Goal: Task Accomplishment & Management: Complete application form

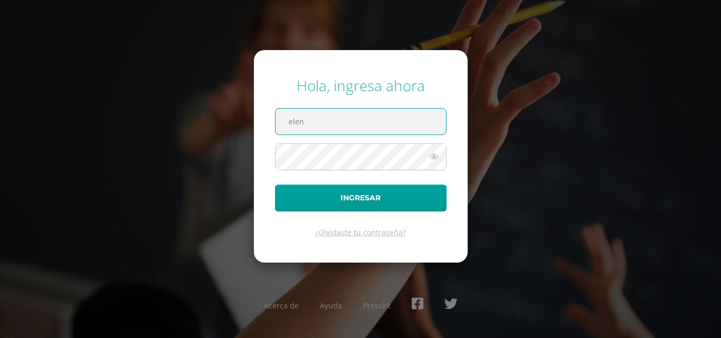
type input "[EMAIL_ADDRESS][DOMAIN_NAME]"
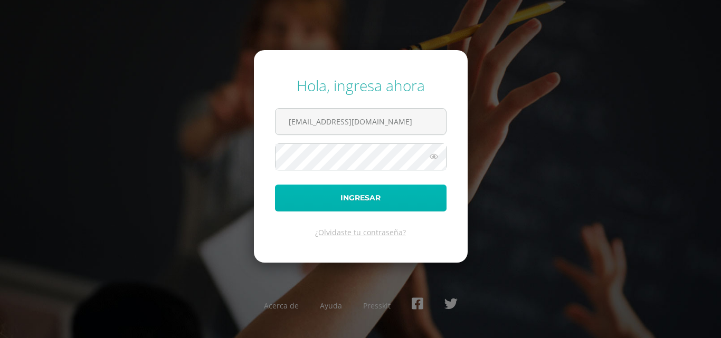
click at [354, 190] on button "Ingresar" at bounding box center [360, 198] width 171 height 27
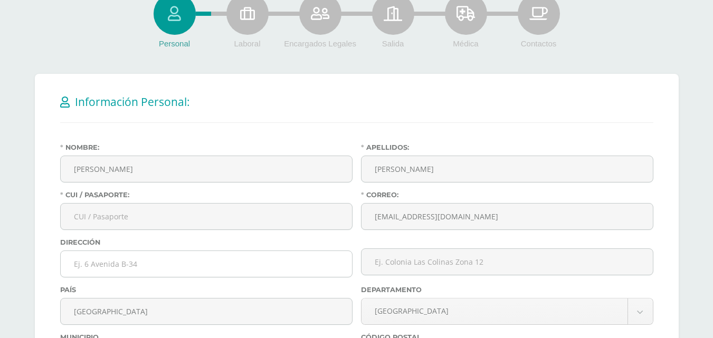
scroll to position [158, 0]
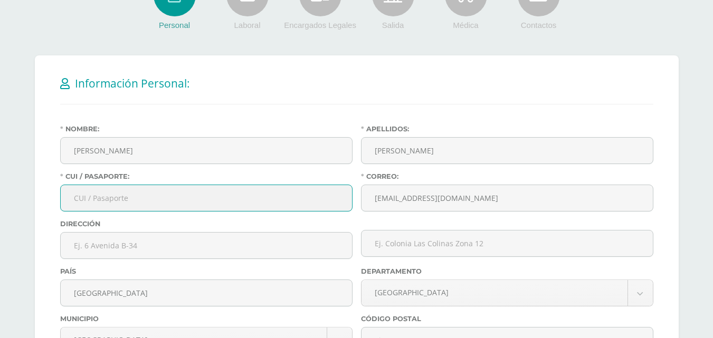
click at [127, 197] on input "CUI / Pasaporte:" at bounding box center [206, 198] width 291 height 26
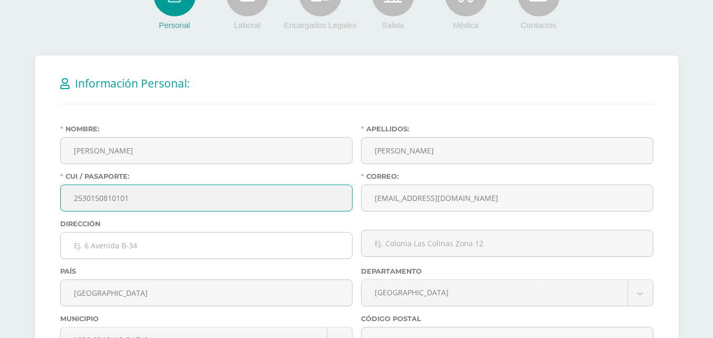
type input "2530150810101"
click at [150, 253] on input "text" at bounding box center [206, 246] width 291 height 26
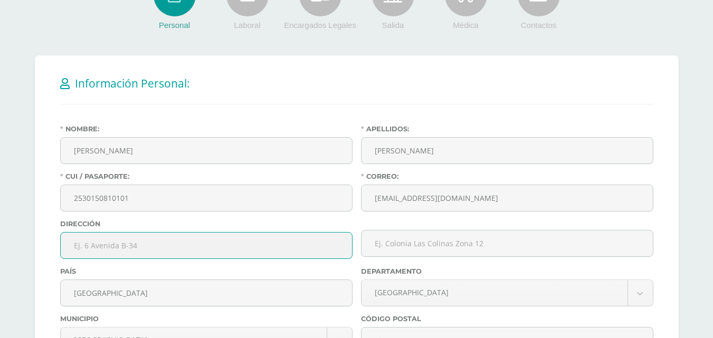
scroll to position [211, 0]
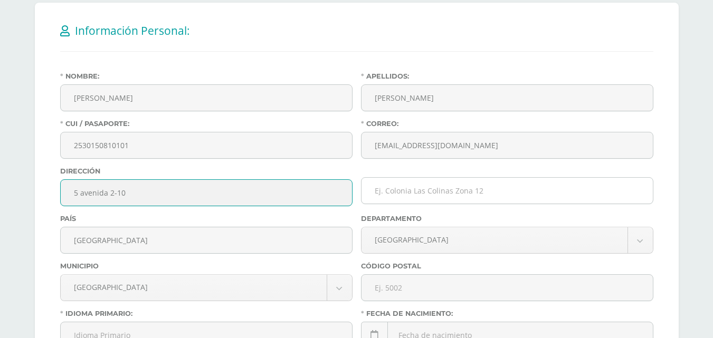
type input "5 avenida 2-10"
click at [433, 194] on input "text" at bounding box center [506, 191] width 291 height 26
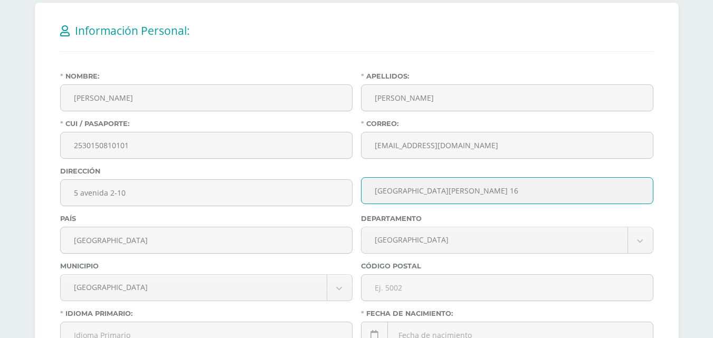
scroll to position [264, 0]
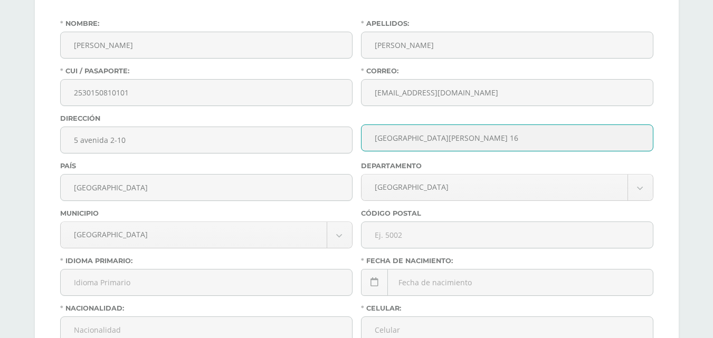
type input "[GEOGRAPHIC_DATA][PERSON_NAME] 16"
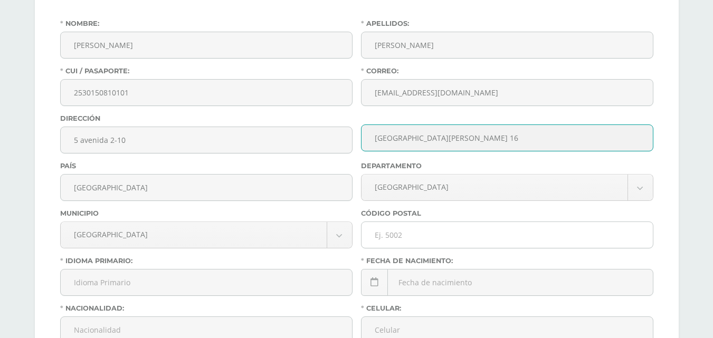
click at [400, 236] on input "text" at bounding box center [506, 235] width 291 height 26
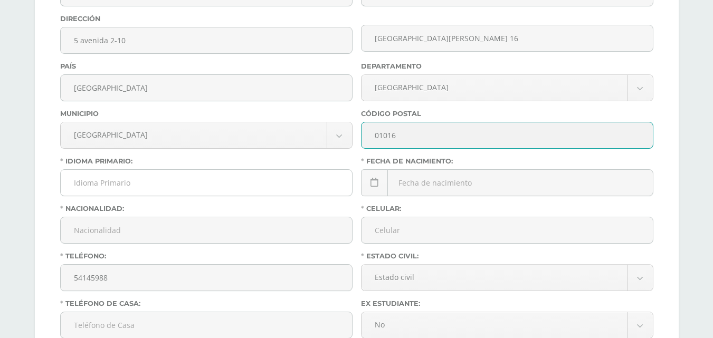
scroll to position [369, 0]
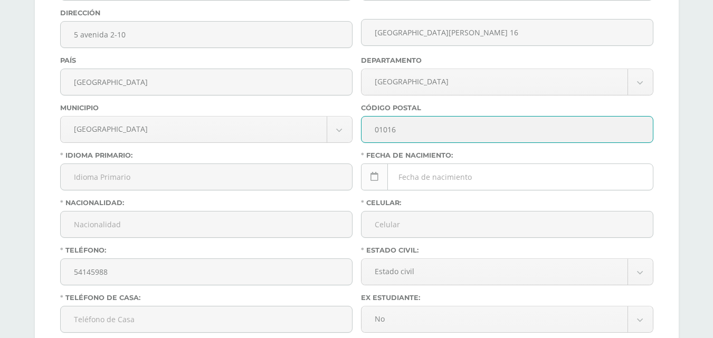
type input "01016"
click at [370, 173] on icon at bounding box center [374, 177] width 8 height 9
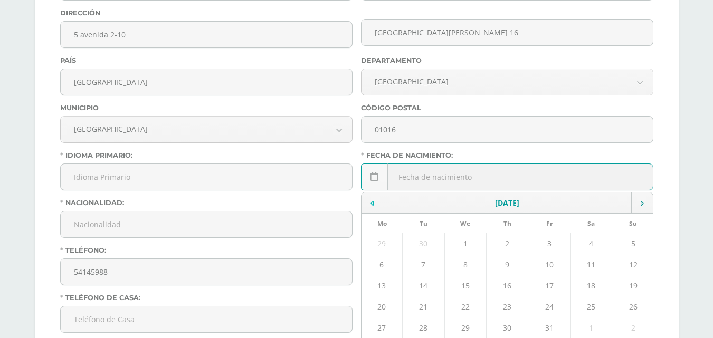
click at [369, 205] on td at bounding box center [372, 203] width 22 height 21
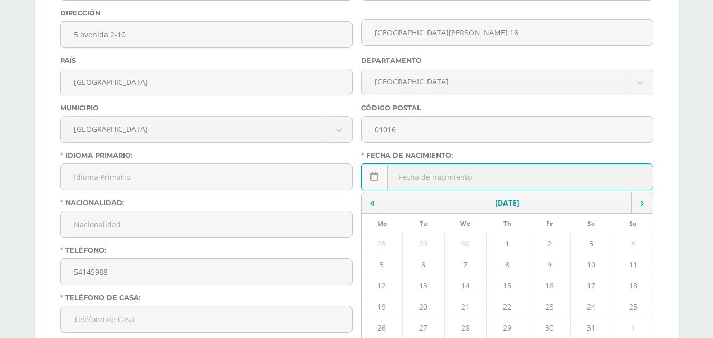
click at [369, 205] on td at bounding box center [372, 203] width 22 height 21
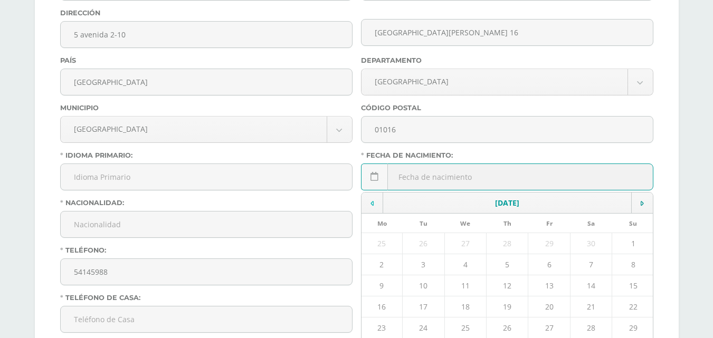
click at [369, 205] on td at bounding box center [372, 203] width 22 height 21
type input "05/03/10981"
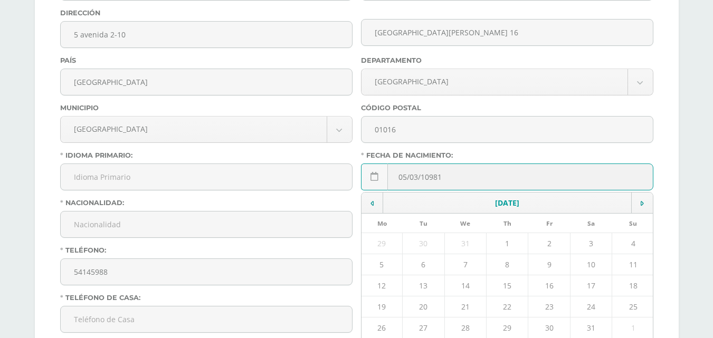
click at [300, 211] on div "Nacionalidad:" at bounding box center [206, 222] width 301 height 47
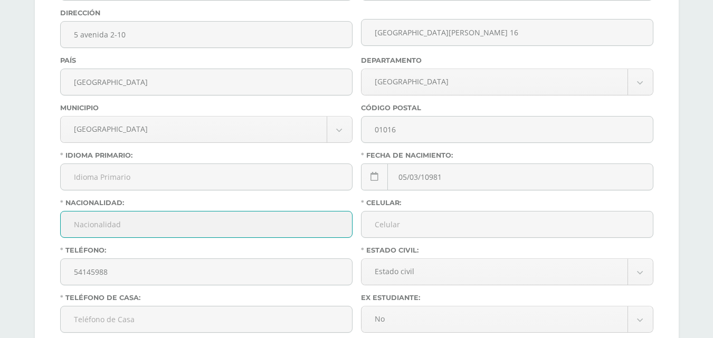
click at [173, 232] on input "Nacionalidad:" at bounding box center [206, 225] width 291 height 26
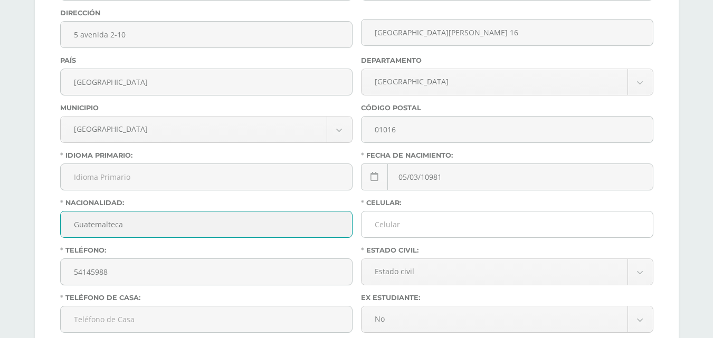
type input "Guatemalteca"
click at [425, 221] on input "Celular:" at bounding box center [506, 225] width 291 height 26
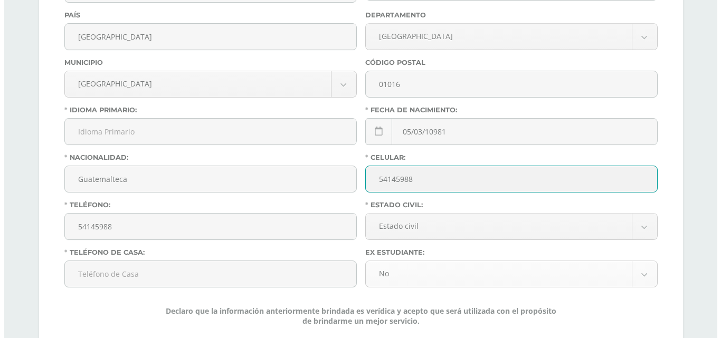
scroll to position [475, 0]
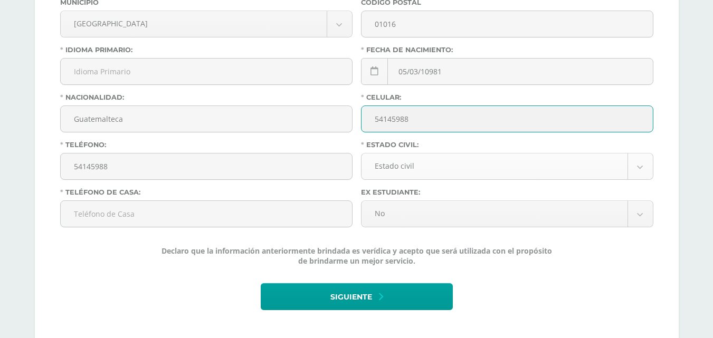
type input "54145988"
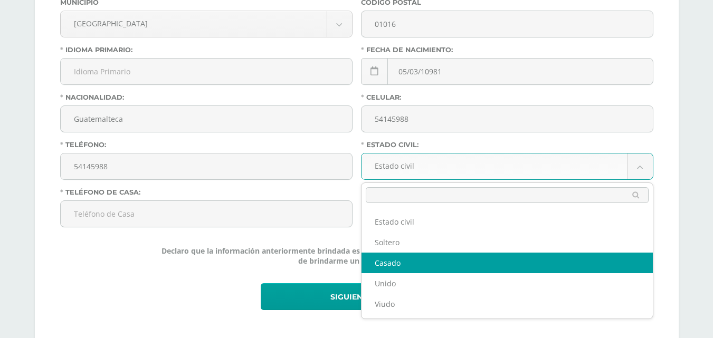
select select "married"
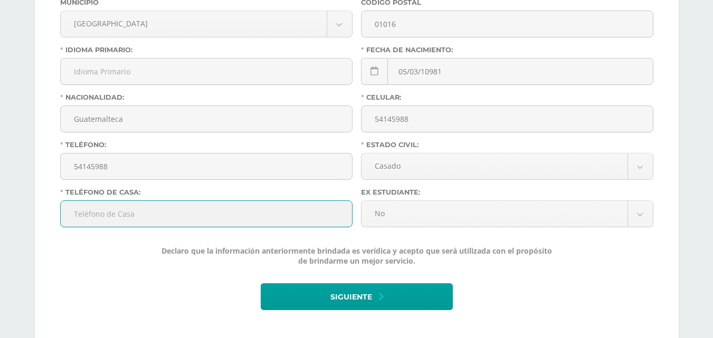
click at [217, 220] on input "Teléfono de Casa:" at bounding box center [206, 214] width 291 height 26
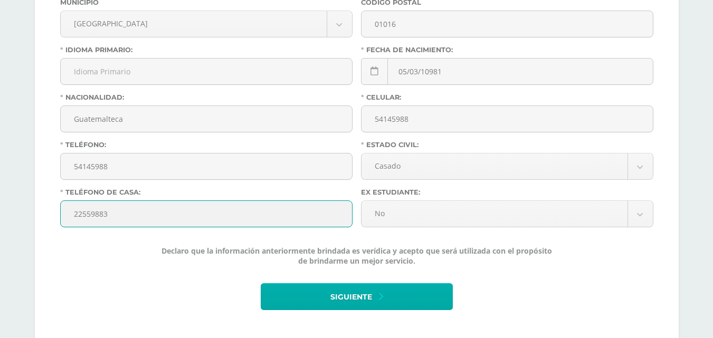
type input "22559883"
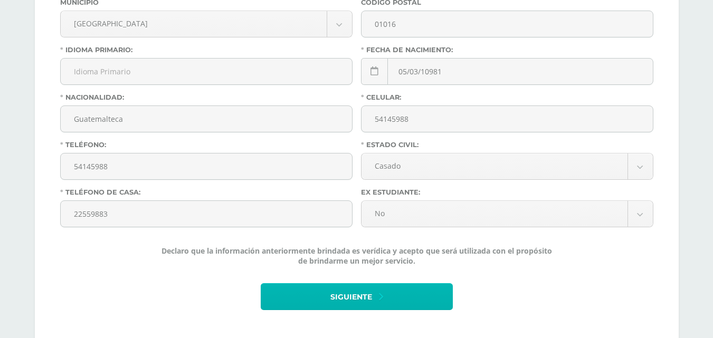
click at [354, 293] on span "Siguiente" at bounding box center [351, 297] width 42 height 26
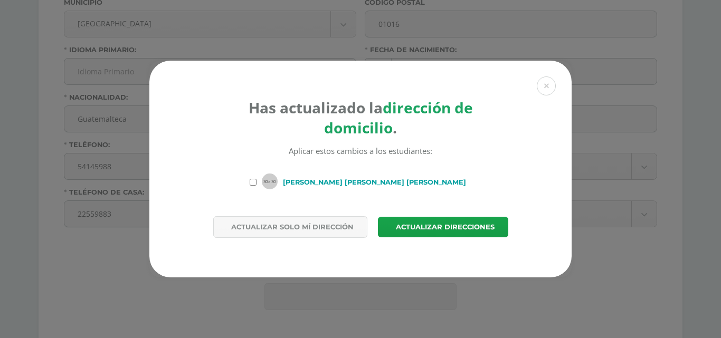
click at [250, 184] on input "Cristian Santiago Cruz Cruz" at bounding box center [253, 182] width 7 height 7
checkbox input "true"
click at [402, 232] on span "Actualizar direcciones" at bounding box center [445, 227] width 99 height 20
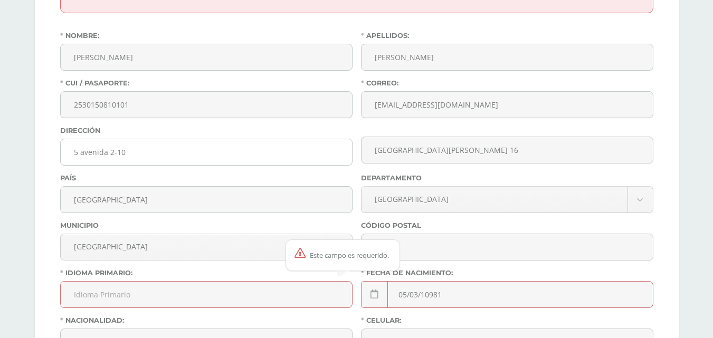
scroll to position [369, 0]
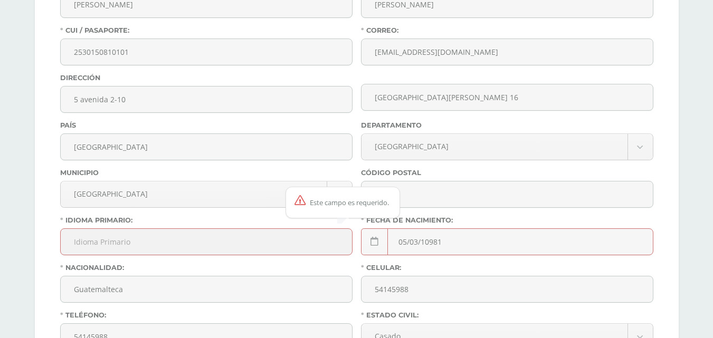
click at [288, 250] on input "Idioma Primario:" at bounding box center [206, 242] width 291 height 26
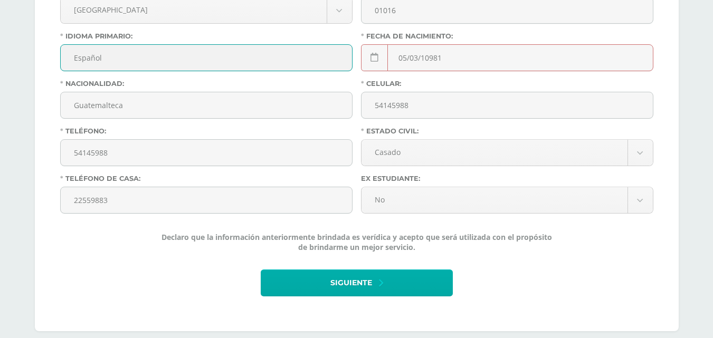
scroll to position [568, 0]
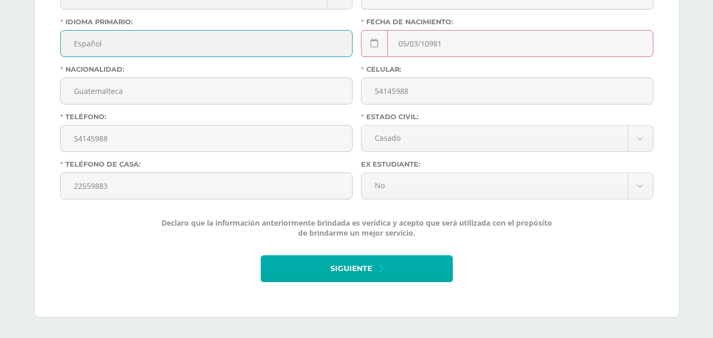
type input "Español"
click at [344, 273] on span "Siguiente" at bounding box center [351, 269] width 42 height 26
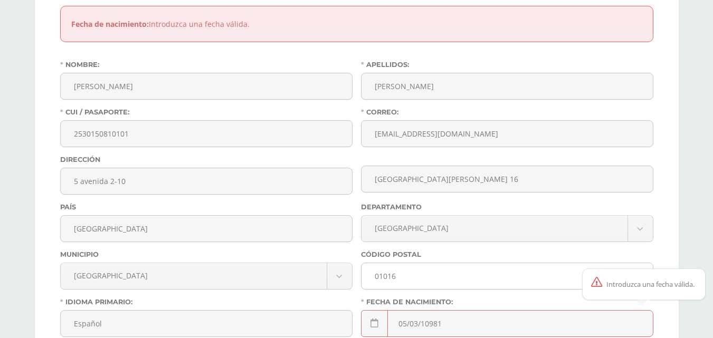
scroll to position [317, 0]
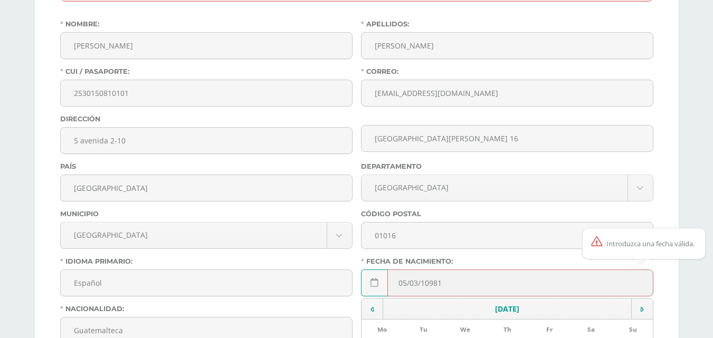
click at [429, 285] on div "05/03/10981 Introduzca una fecha válida. [DATE] Mo Tu We Th Fr Sa Su 29 30 1 2 …" at bounding box center [507, 287] width 292 height 35
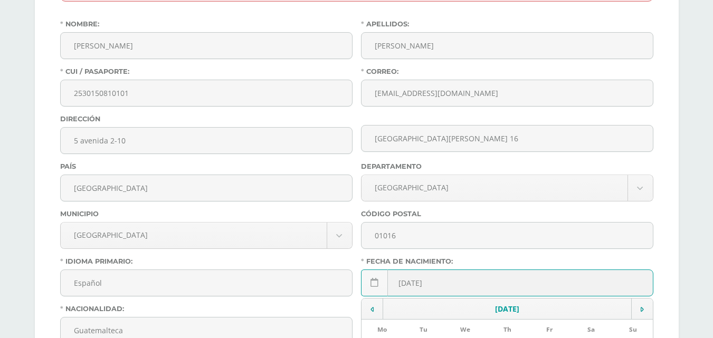
type input "[DATE]"
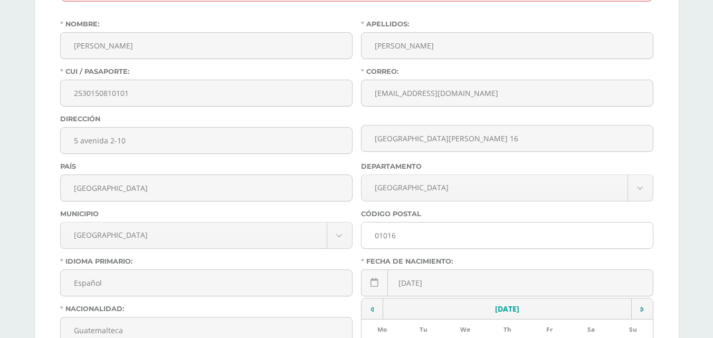
click at [469, 220] on div "Código postal 01016" at bounding box center [507, 233] width 301 height 47
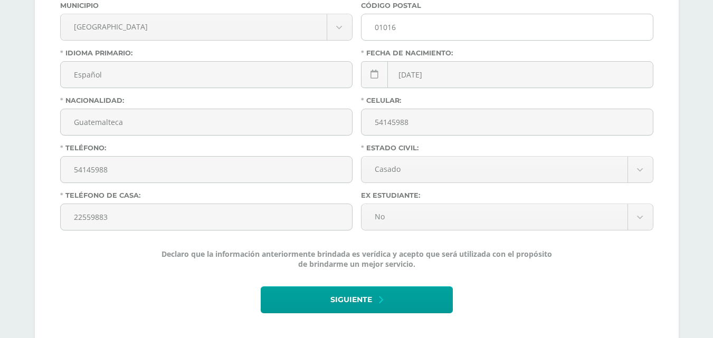
scroll to position [556, 0]
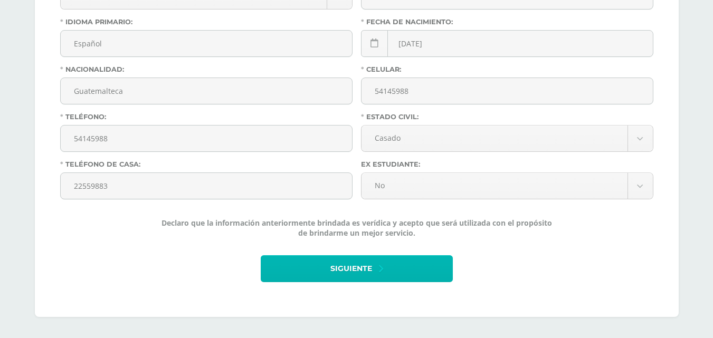
click at [385, 269] on button "Siguiente" at bounding box center [357, 268] width 192 height 27
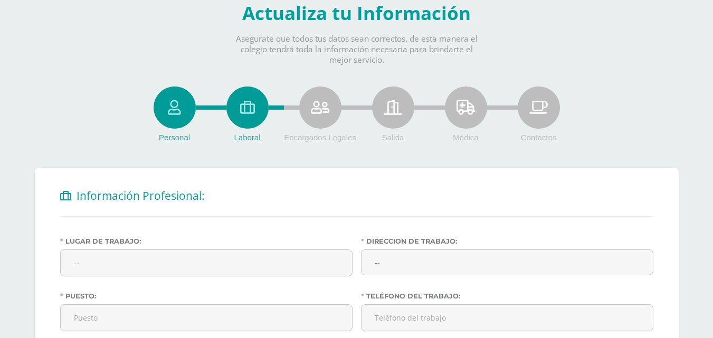
scroll to position [106, 0]
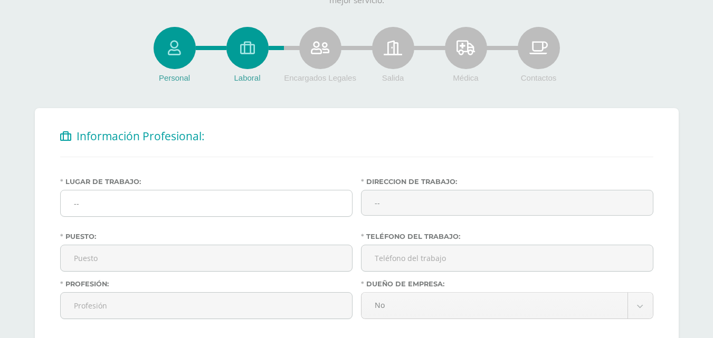
click at [186, 201] on input "--" at bounding box center [206, 203] width 291 height 26
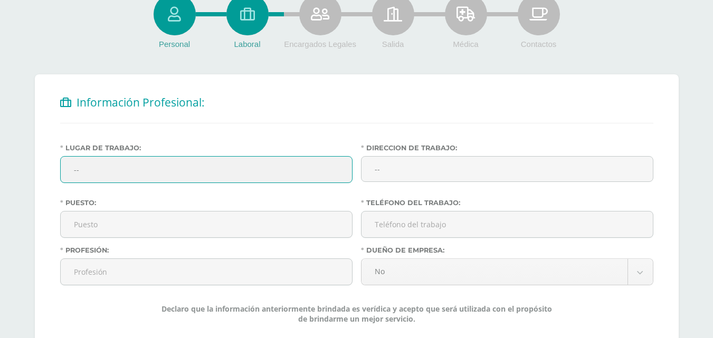
scroll to position [158, 0]
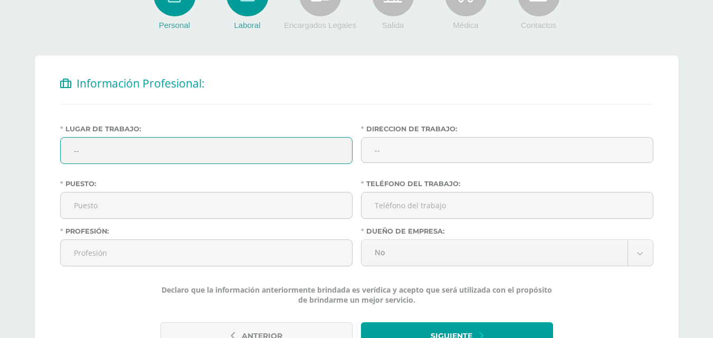
type input "-"
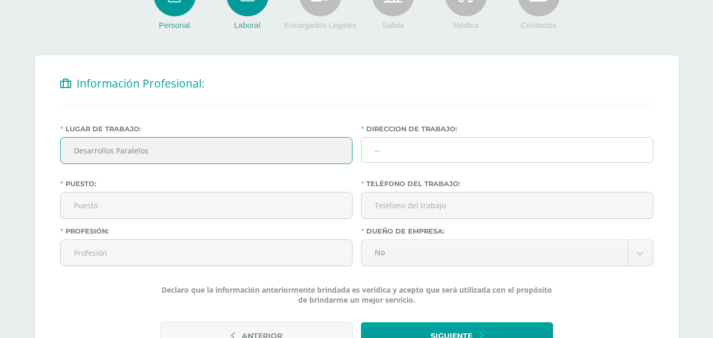
type input "Desarrollos Paralelos"
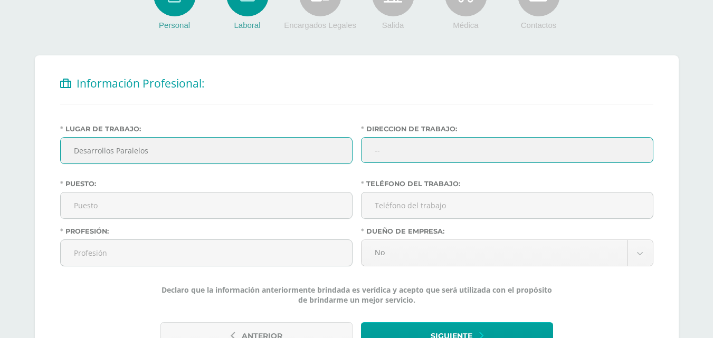
click at [409, 146] on input "--" at bounding box center [507, 150] width 292 height 26
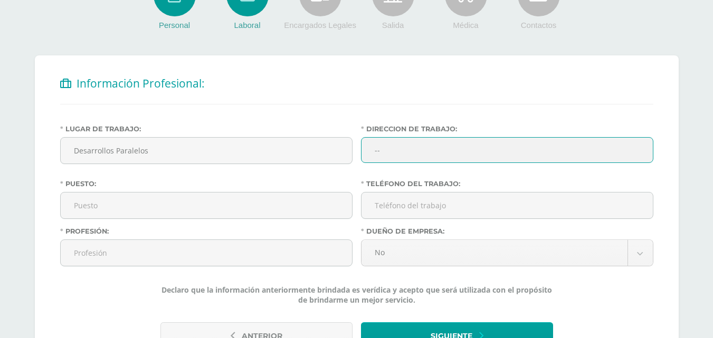
type input "-"
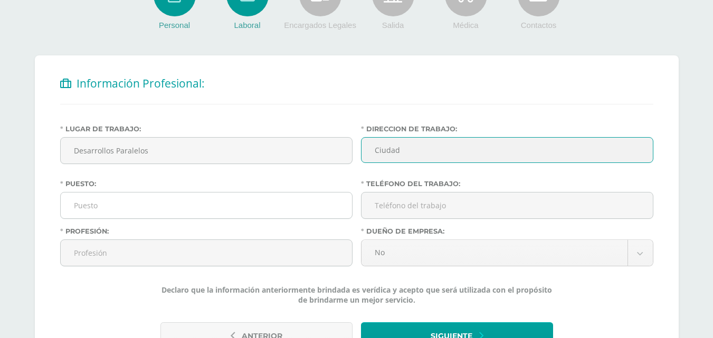
type input "Ciudad"
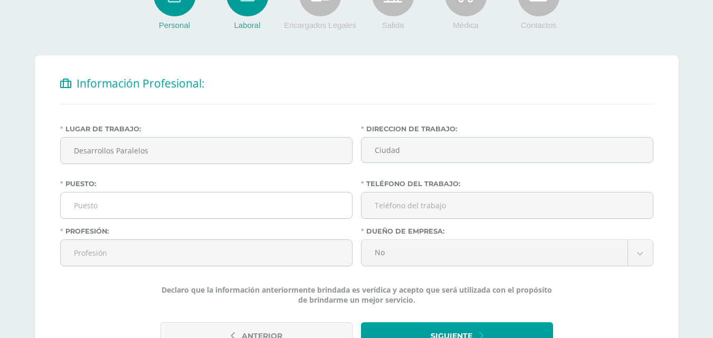
click at [199, 209] on input "Puesto:" at bounding box center [206, 206] width 291 height 26
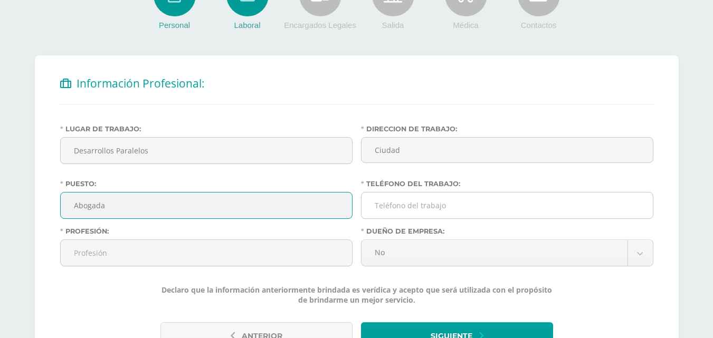
type input "Abogada"
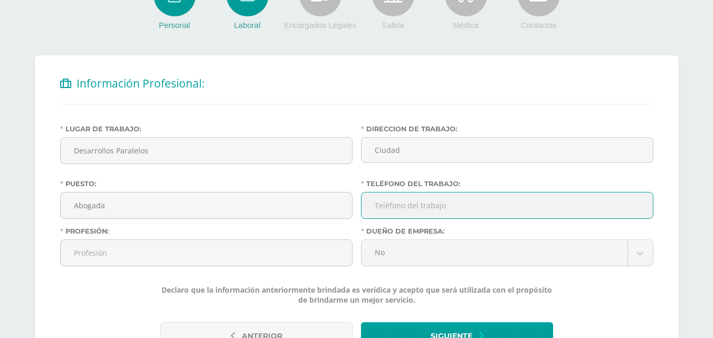
click at [445, 211] on input "Teléfono del trabajo:" at bounding box center [506, 206] width 291 height 26
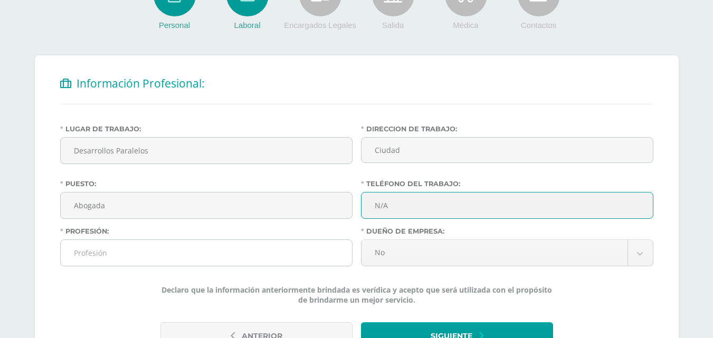
type input "N/A"
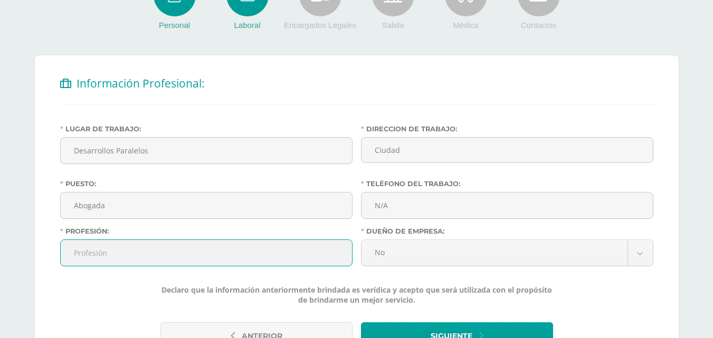
click at [253, 252] on input "Profesión:" at bounding box center [206, 253] width 291 height 26
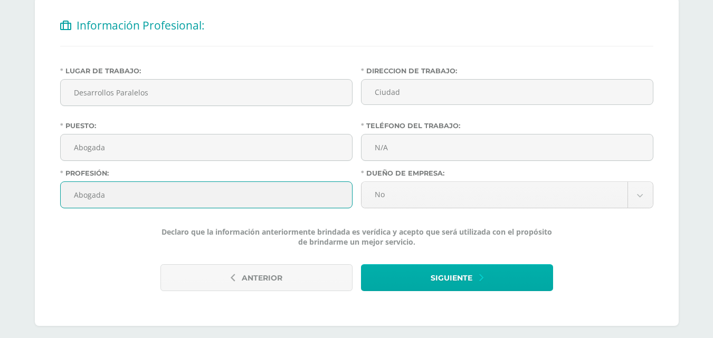
scroll to position [225, 0]
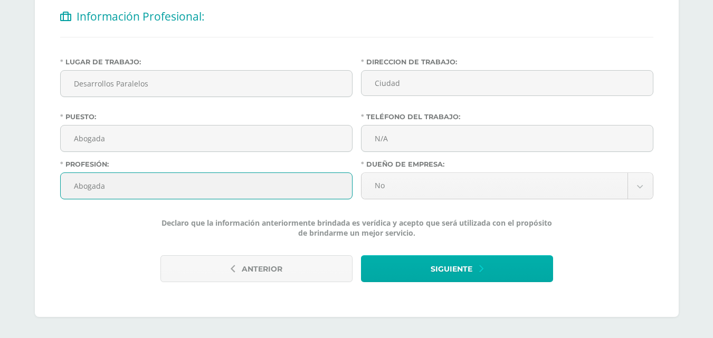
type input "Abogada"
click at [424, 274] on button "Siguiente" at bounding box center [457, 268] width 192 height 27
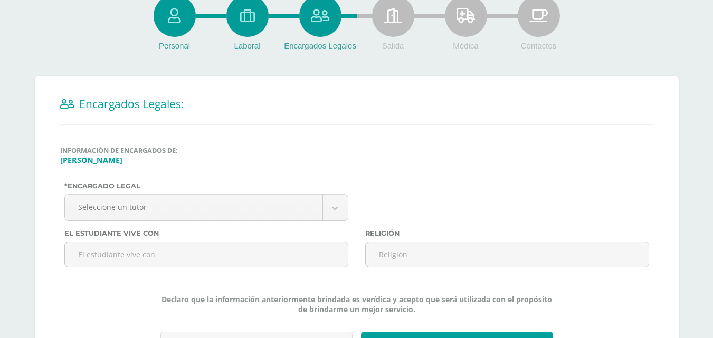
scroll to position [158, 0]
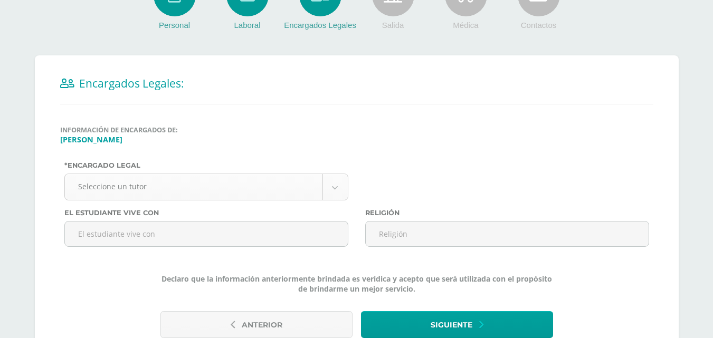
click at [341, 189] on body "Antes de continuar Actualiza tu Información Asegurate que todos tus datos sean …" at bounding box center [356, 118] width 713 height 552
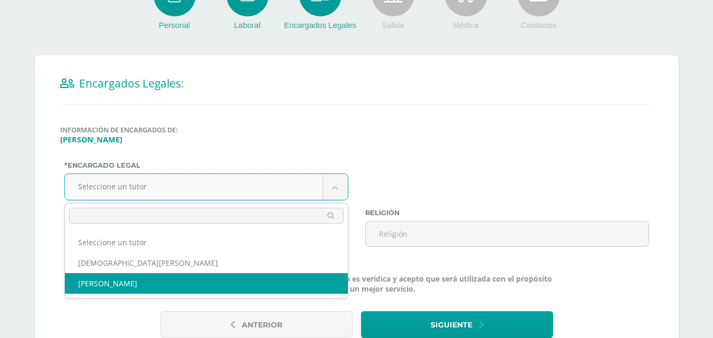
select select "66"
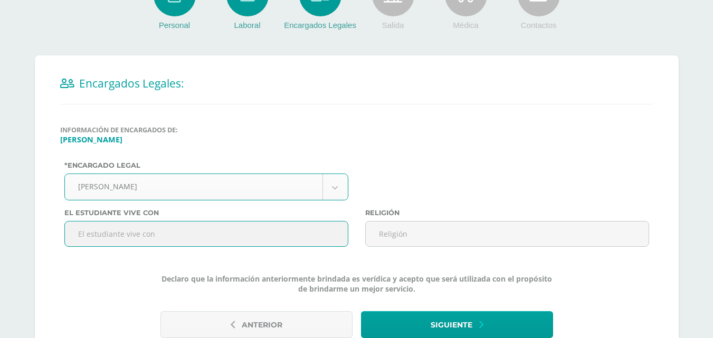
click at [200, 241] on input "text" at bounding box center [206, 234] width 284 height 26
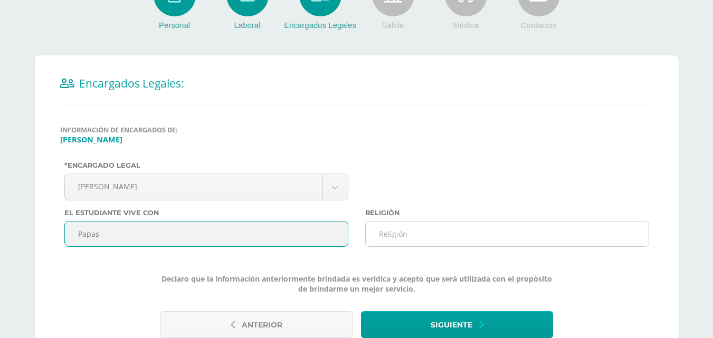
type input "Papas"
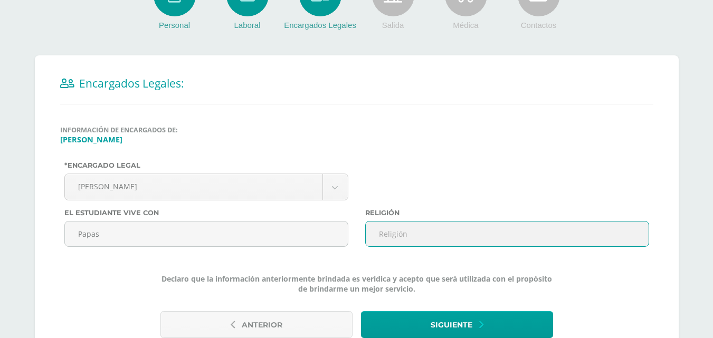
click at [421, 242] on input "text" at bounding box center [507, 234] width 284 height 26
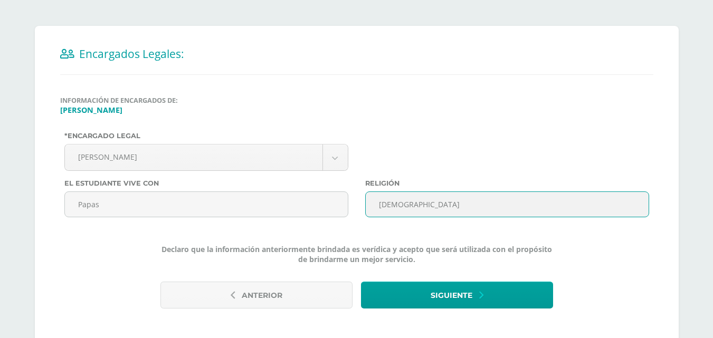
scroll to position [214, 0]
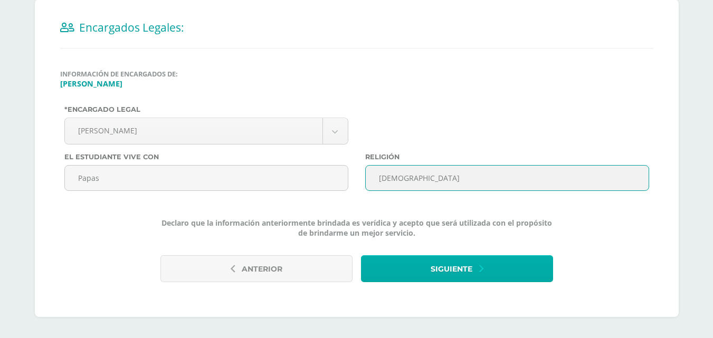
type input "Cristiana"
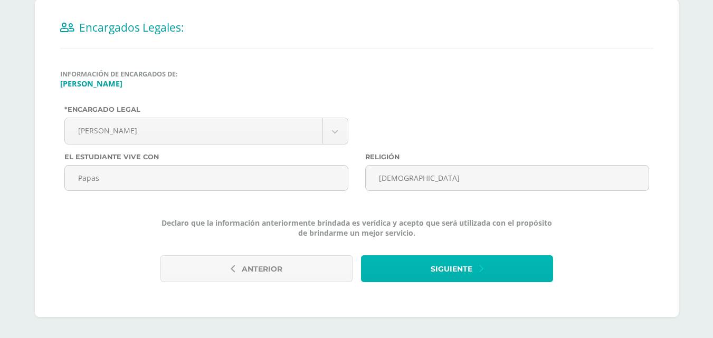
click at [442, 274] on span "Siguiente" at bounding box center [452, 269] width 42 height 26
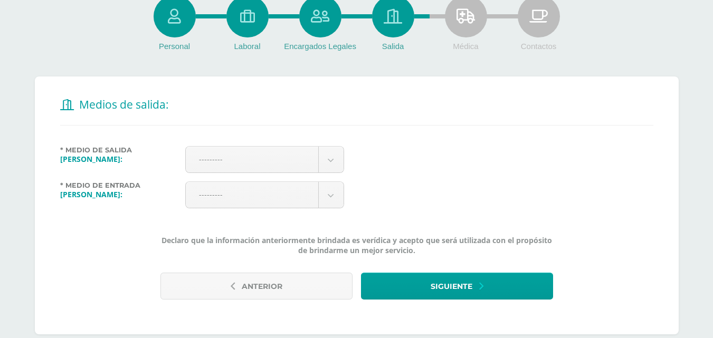
scroll to position [155, 0]
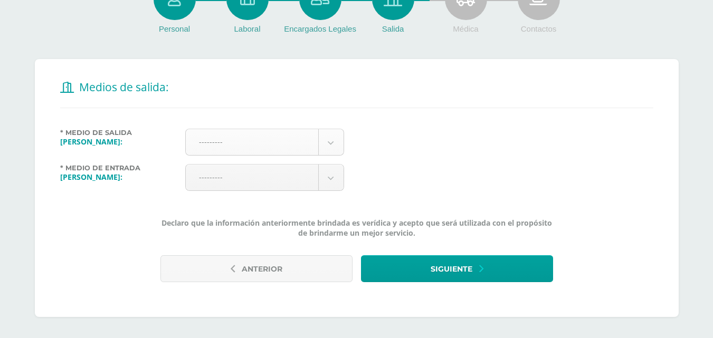
click at [331, 141] on body "Antes de continuar Actualiza tu Información Asegurate que todos tus datos sean …" at bounding box center [356, 91] width 713 height 493
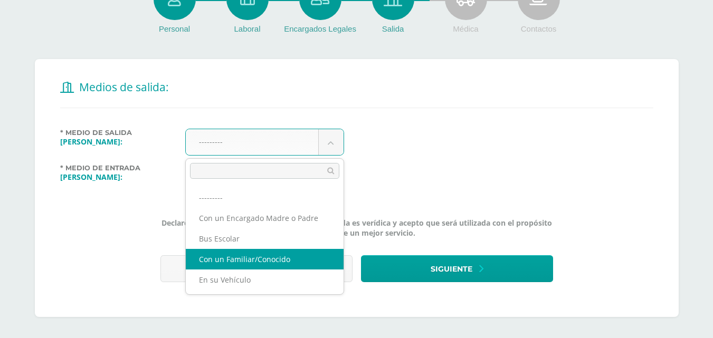
select select "3"
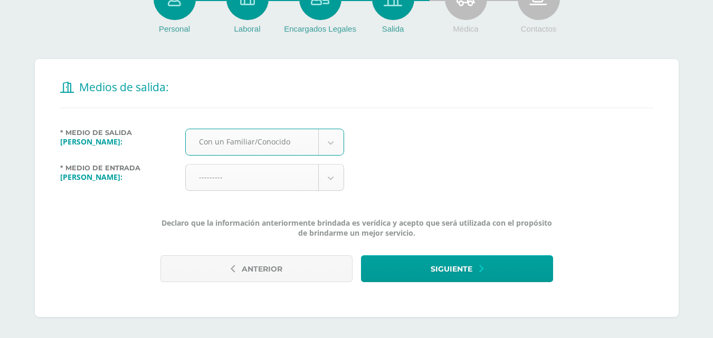
click at [335, 185] on body "Antes de continuar Actualiza tu Información Asegurate que todos tus datos sean …" at bounding box center [356, 91] width 713 height 493
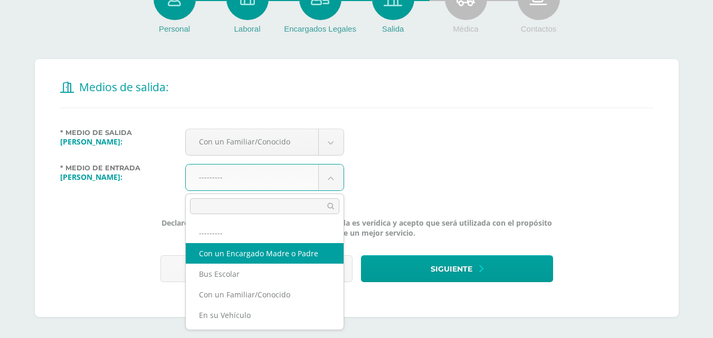
select select "1"
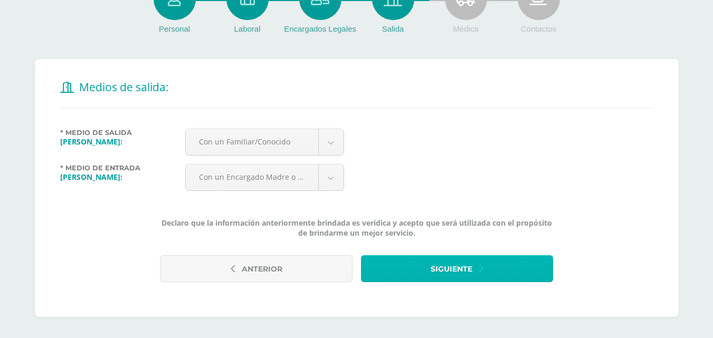
click at [439, 273] on span "Siguiente" at bounding box center [452, 269] width 42 height 26
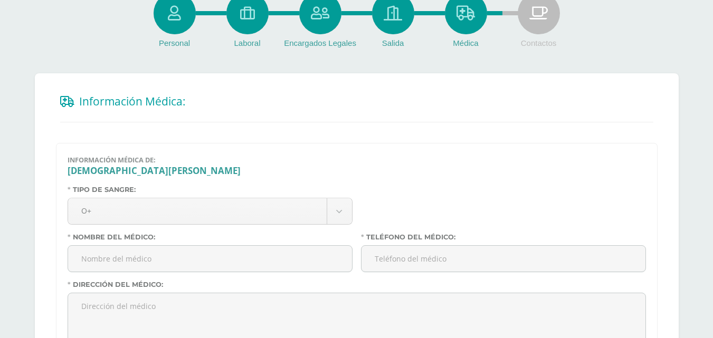
scroll to position [158, 0]
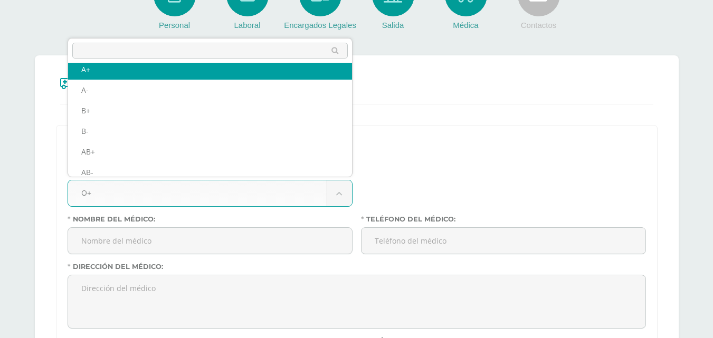
scroll to position [80, 0]
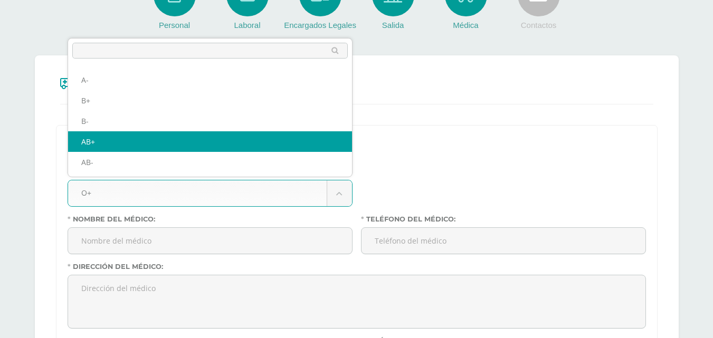
select select "AB+"
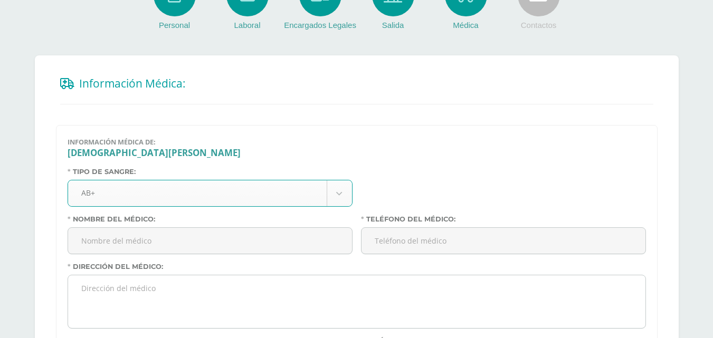
scroll to position [211, 0]
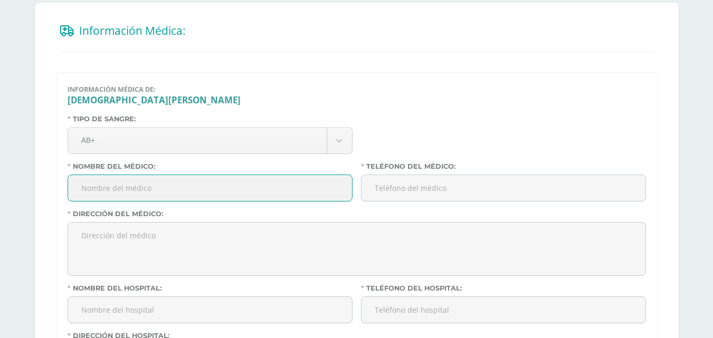
click at [139, 192] on input "Nombre del médico:" at bounding box center [210, 188] width 284 height 26
type input "Hospital San Pablo"
drag, startPoint x: 415, startPoint y: 195, endPoint x: 415, endPoint y: 188, distance: 6.9
click at [415, 194] on input "Teléfono del médico:" at bounding box center [503, 188] width 284 height 26
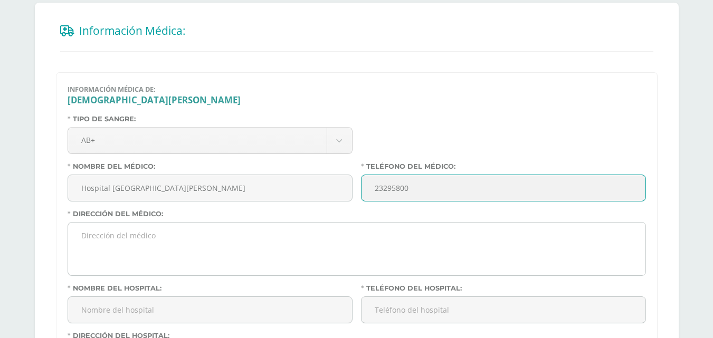
click at [173, 253] on textarea "Dirección del médico:" at bounding box center [356, 249] width 577 height 53
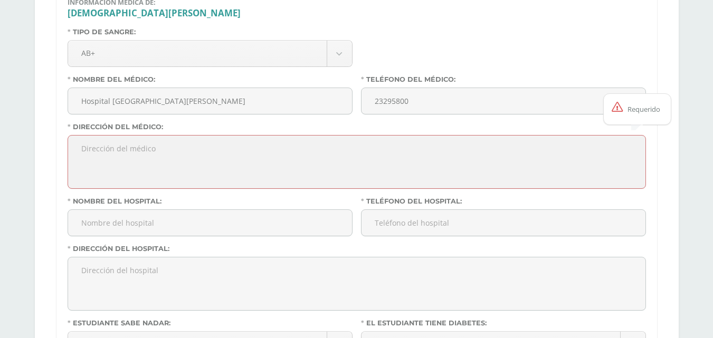
scroll to position [317, 0]
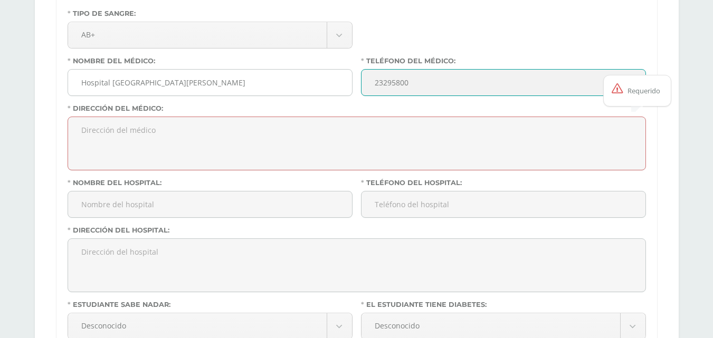
drag, startPoint x: 425, startPoint y: 88, endPoint x: 299, endPoint y: 82, distance: 126.3
click at [299, 82] on div "Tipo de sangre: AB+ --------- O+ O- A+ A- B+ B- AB+ AB- Nombre del médico: Hosp…" at bounding box center [356, 215] width 587 height 413
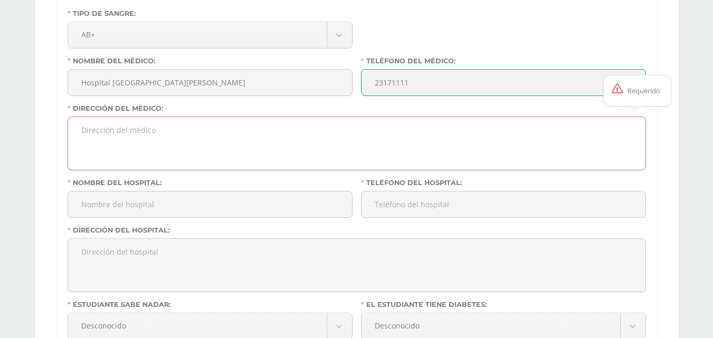
type input "23171111"
click at [197, 137] on textarea "Dirección del médico:" at bounding box center [356, 143] width 577 height 53
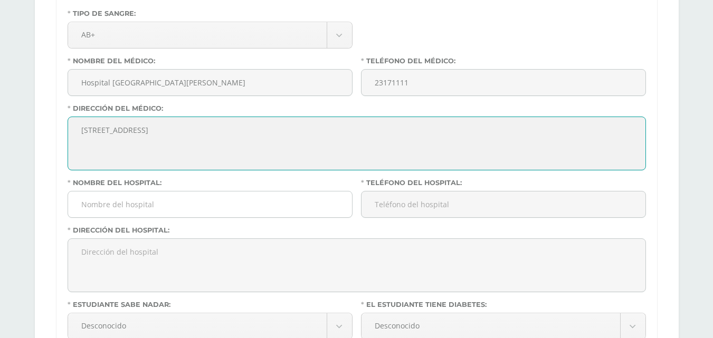
type textarea "8 calle 1-43 zona 1"
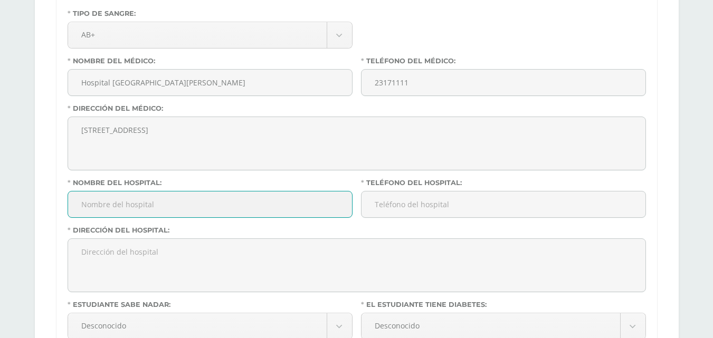
click at [127, 211] on input "Nombre del hospital:" at bounding box center [210, 205] width 284 height 26
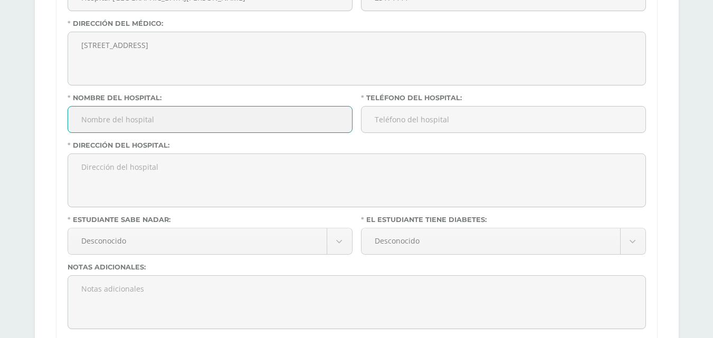
scroll to position [422, 0]
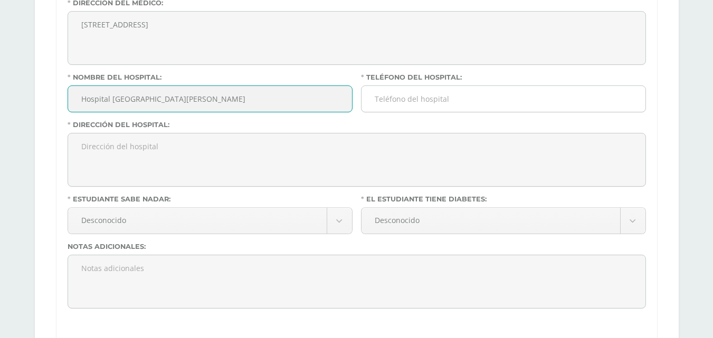
type input "Hospital San Pablo"
click at [414, 111] on input "Teléfono del hospital:" at bounding box center [503, 99] width 284 height 26
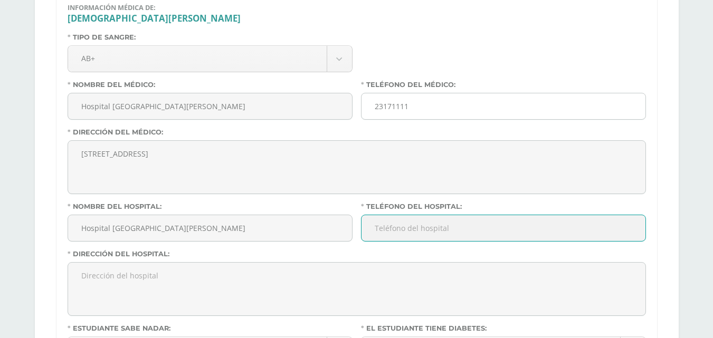
scroll to position [317, 0]
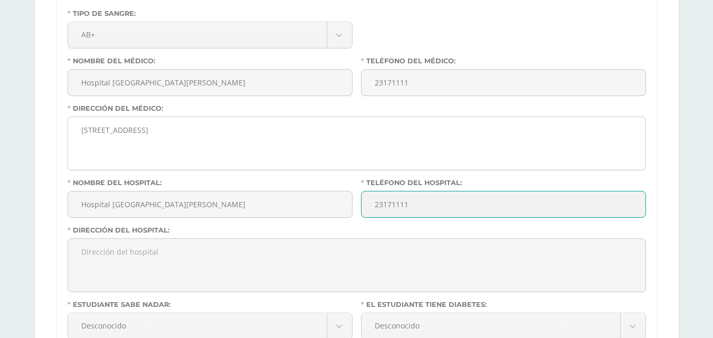
type input "23171111"
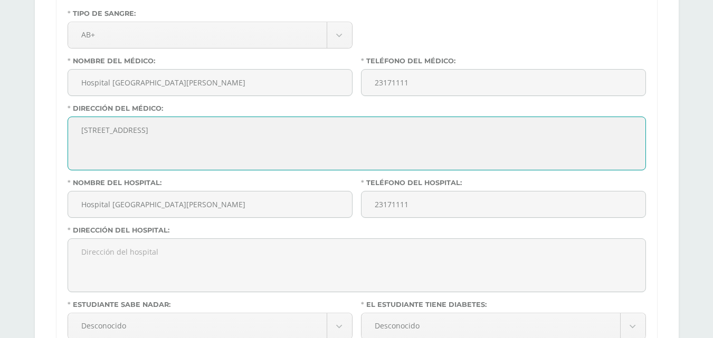
drag, startPoint x: 165, startPoint y: 131, endPoint x: 69, endPoint y: 126, distance: 96.2
click at [69, 126] on textarea "8 calle 1-43 zona 1" at bounding box center [356, 143] width 577 height 53
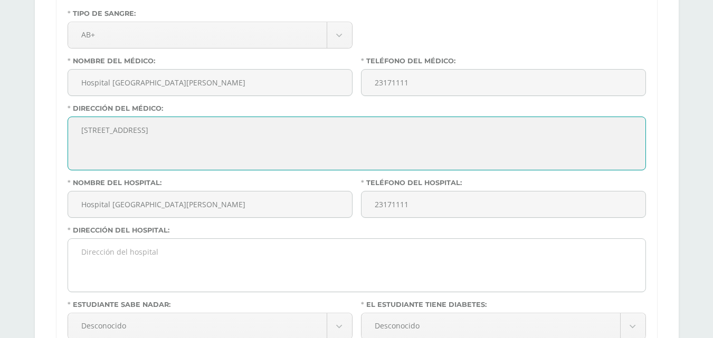
click at [110, 262] on textarea "Dirección del hospital:" at bounding box center [356, 265] width 577 height 53
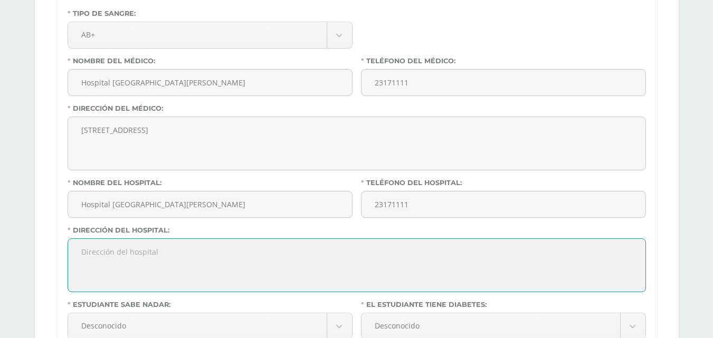
paste textarea "8 calle 1-43 zona 1"
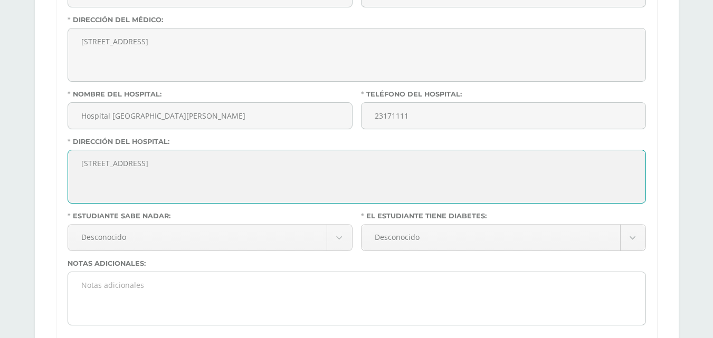
scroll to position [422, 0]
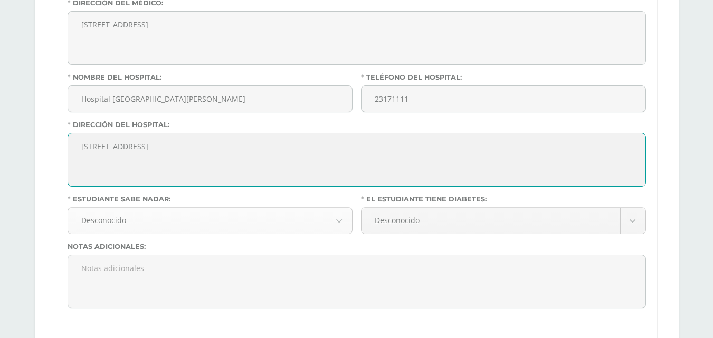
type textarea "8 calle 1-43 zona 1"
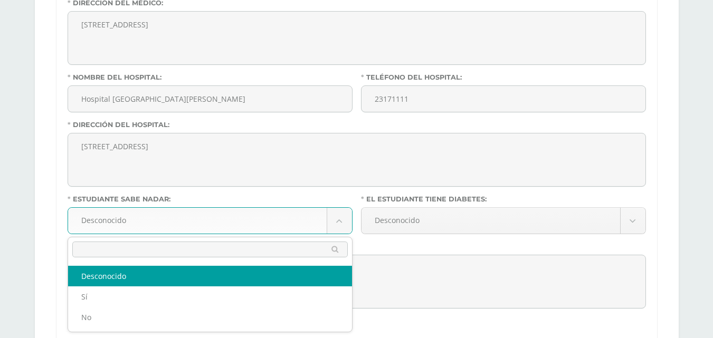
click at [209, 225] on body "Antes de continuar Actualiza tu Información Asegurate que todos tus datos sean …" at bounding box center [356, 284] width 713 height 1413
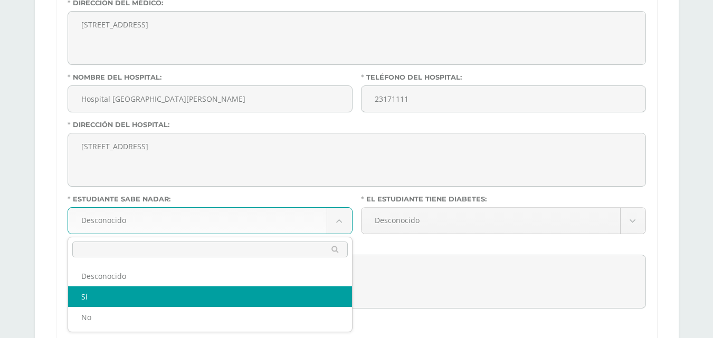
select select "true"
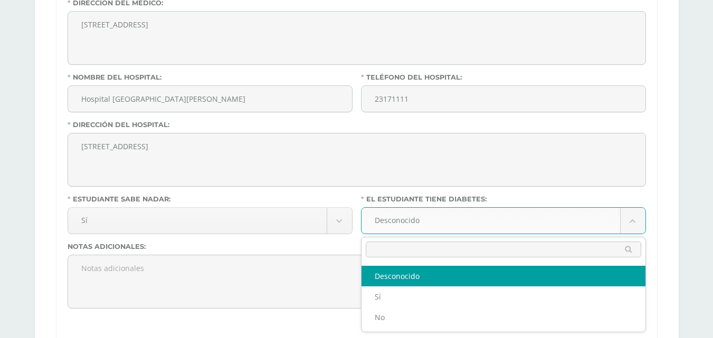
click at [403, 225] on body "Antes de continuar Actualiza tu Información Asegurate que todos tus datos sean …" at bounding box center [356, 284] width 713 height 1413
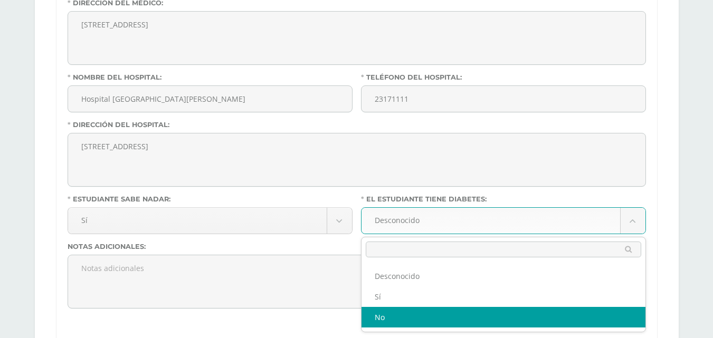
select select "false"
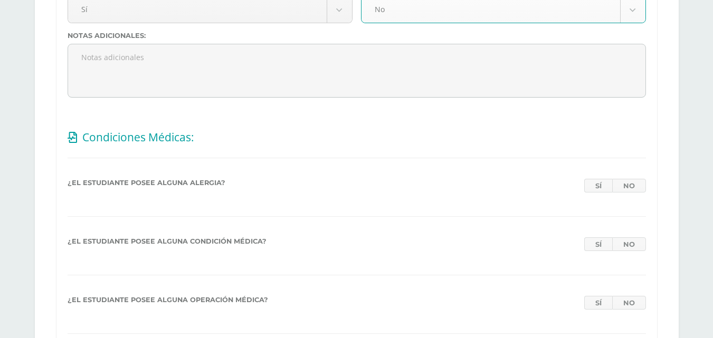
scroll to position [686, 0]
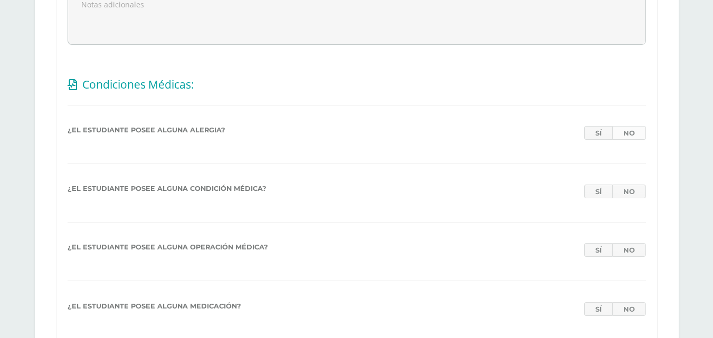
click at [642, 137] on link "No" at bounding box center [629, 133] width 34 height 14
click at [634, 198] on link "No" at bounding box center [629, 192] width 34 height 14
click at [629, 253] on link "No" at bounding box center [629, 250] width 34 height 14
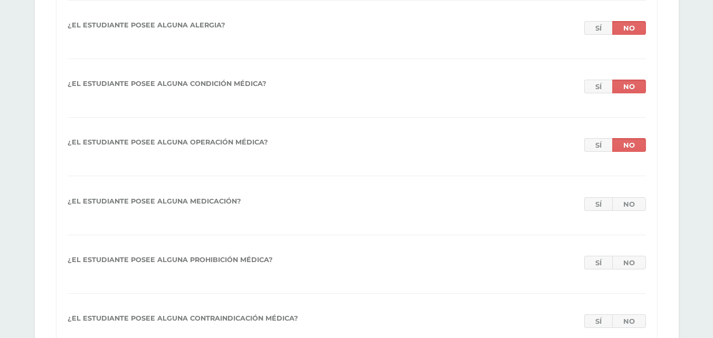
scroll to position [792, 0]
click at [629, 203] on link "No" at bounding box center [629, 204] width 34 height 14
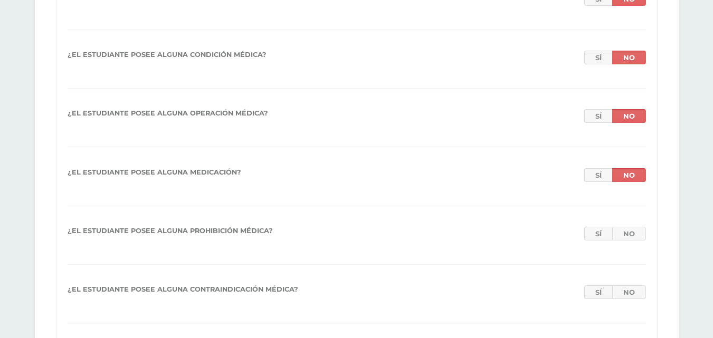
scroll to position [844, 0]
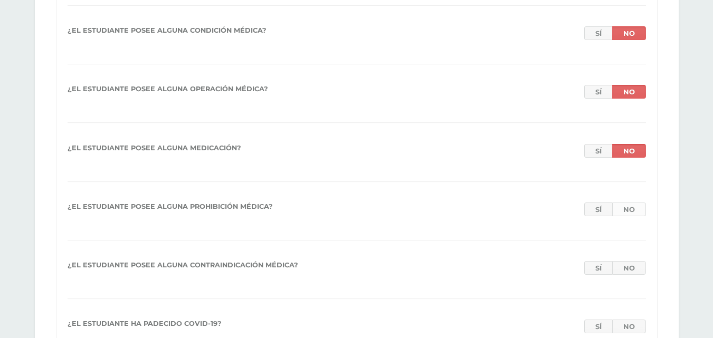
click at [632, 210] on link "No" at bounding box center [629, 210] width 34 height 14
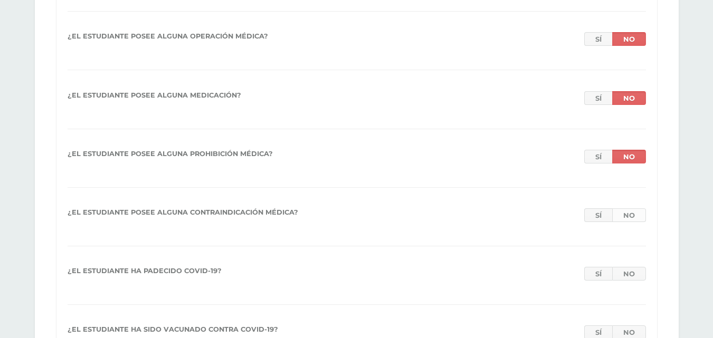
click at [632, 212] on link "No" at bounding box center [629, 215] width 34 height 14
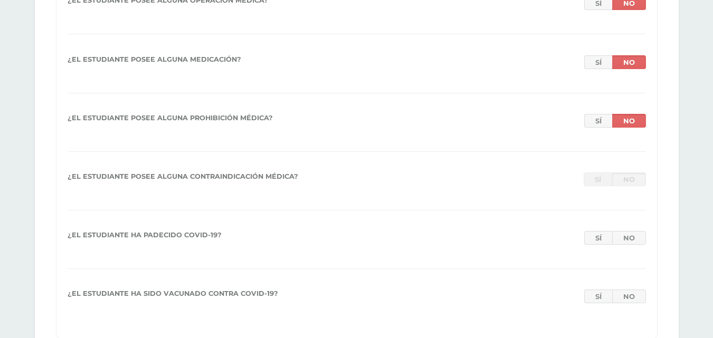
scroll to position [950, 0]
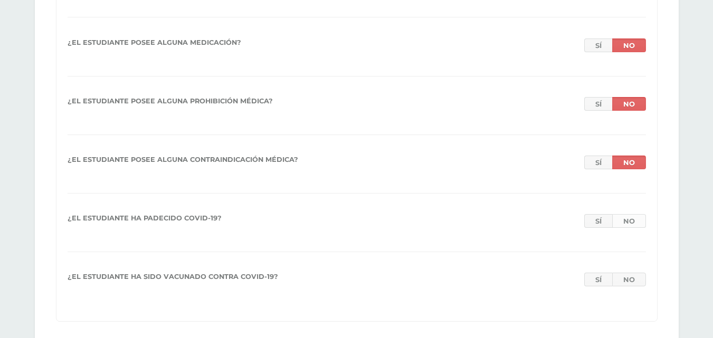
click at [632, 222] on link "No" at bounding box center [629, 221] width 34 height 14
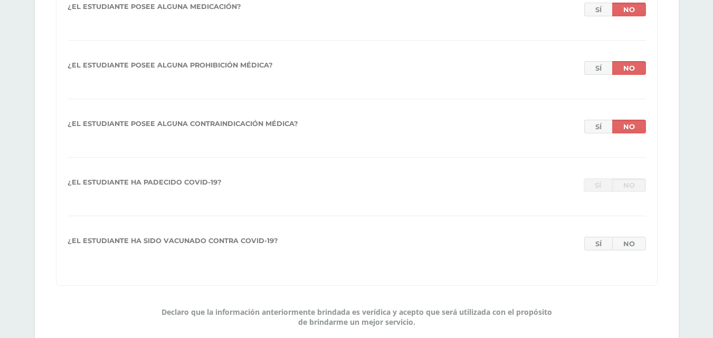
scroll to position [1003, 0]
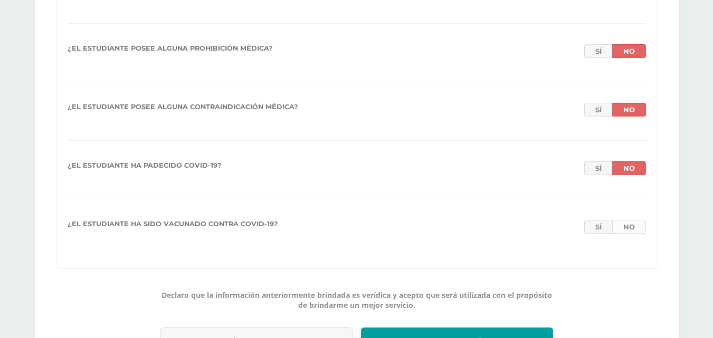
click at [628, 230] on link "No" at bounding box center [629, 227] width 34 height 14
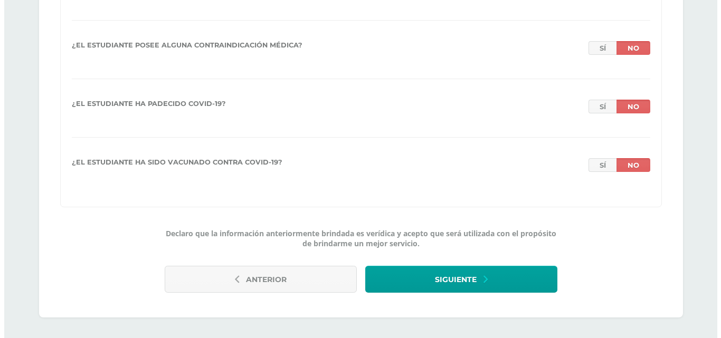
scroll to position [1075, 0]
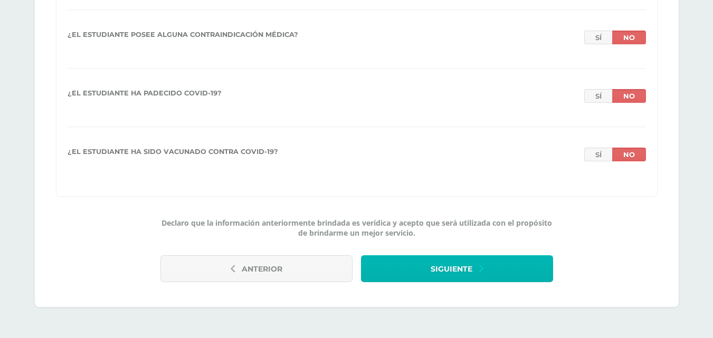
click at [449, 269] on span "Siguiente" at bounding box center [452, 269] width 42 height 26
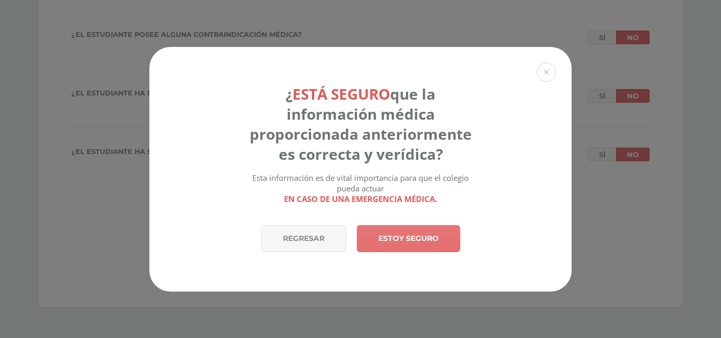
click at [399, 242] on link "Estoy seguro" at bounding box center [408, 238] width 103 height 27
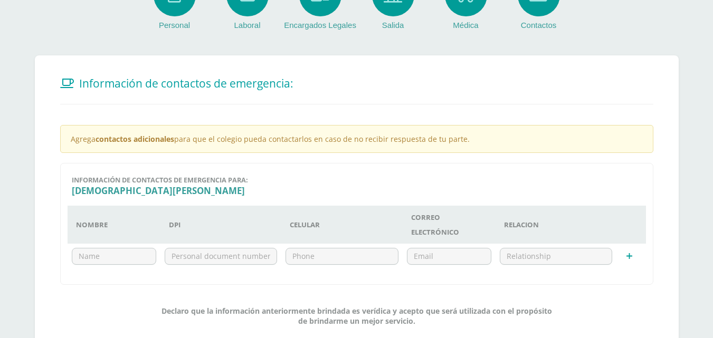
scroll to position [211, 0]
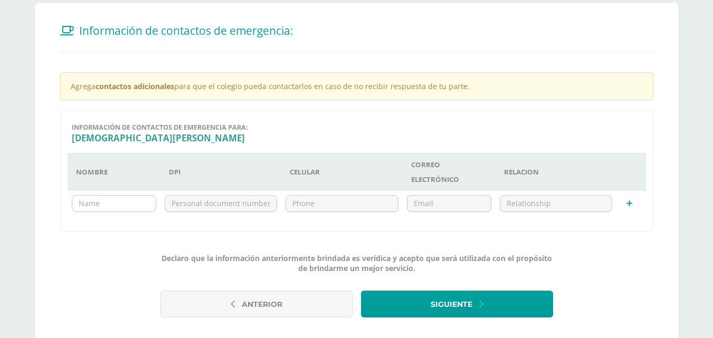
click at [102, 204] on input "text" at bounding box center [113, 204] width 83 height 16
type input "Christian Alexander Cruz Alvarez"
click at [176, 203] on input "text" at bounding box center [221, 204] width 112 height 16
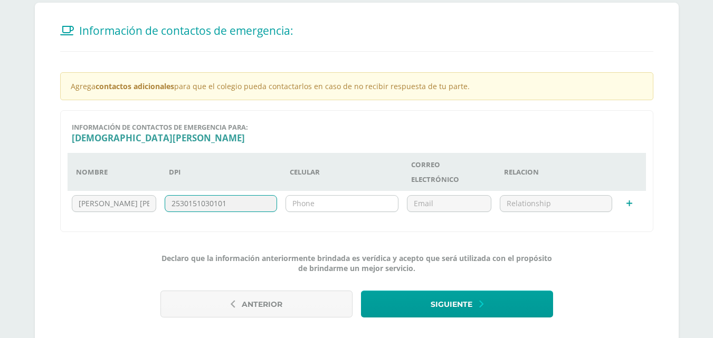
type input "2530151030101"
click at [307, 205] on input "text" at bounding box center [342, 204] width 112 height 16
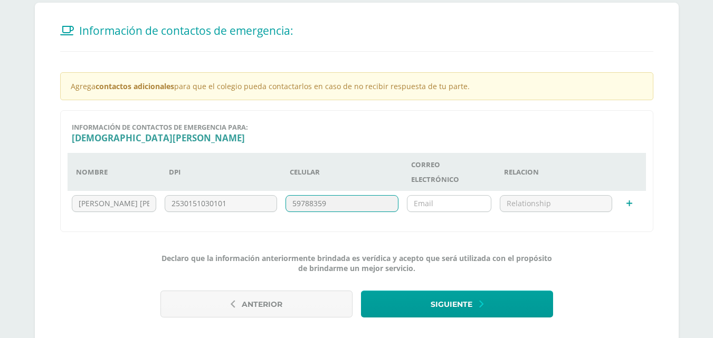
type input "59788359"
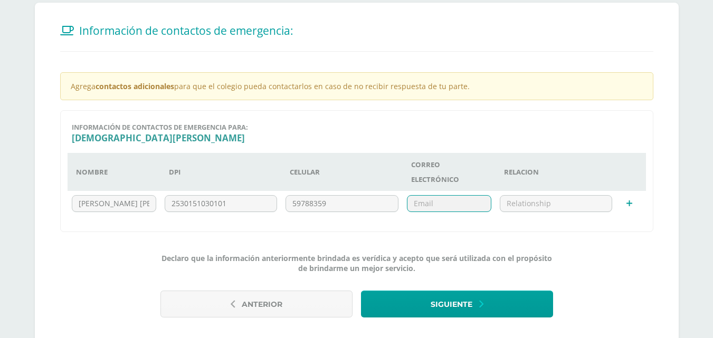
click at [464, 209] on input "email" at bounding box center [448, 204] width 83 height 16
type input "feafleaker@gmail.com"
click at [537, 204] on input "text" at bounding box center [556, 204] width 112 height 16
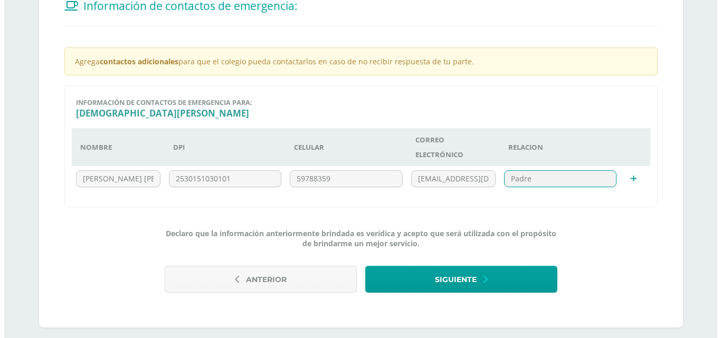
scroll to position [246, 0]
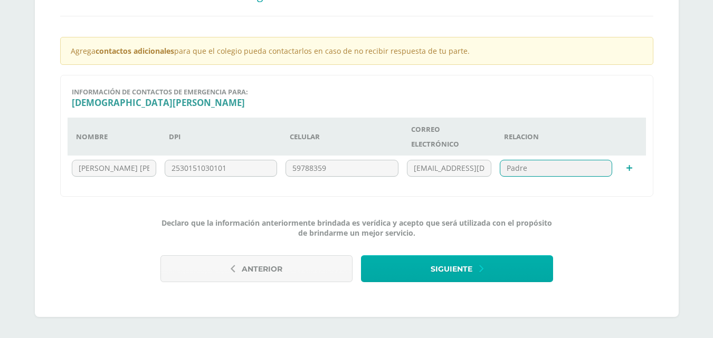
type input "Padre"
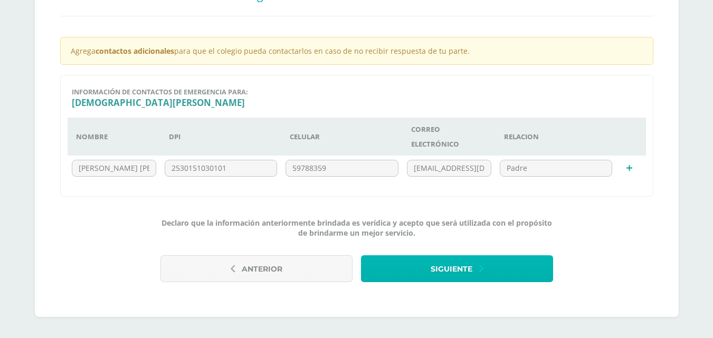
click at [481, 266] on icon "submit" at bounding box center [481, 269] width 4 height 12
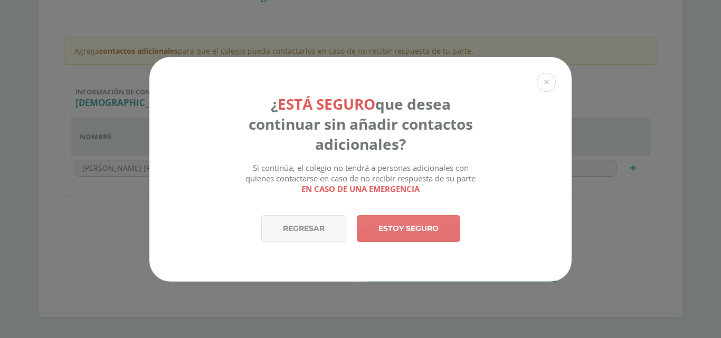
click at [408, 230] on link "Estoy seguro" at bounding box center [408, 228] width 103 height 27
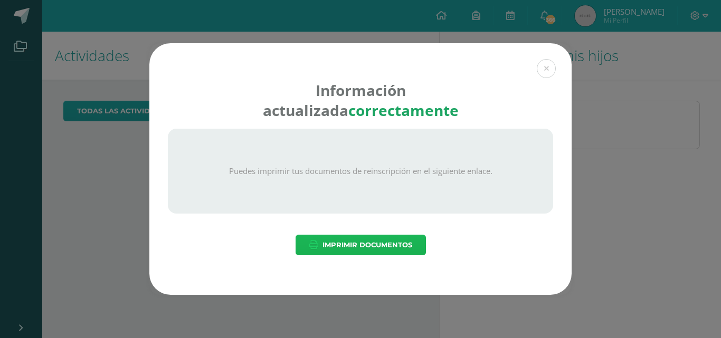
click at [366, 240] on span "Imprimir Documentos" at bounding box center [367, 245] width 90 height 20
